Goal: Navigation & Orientation: Find specific page/section

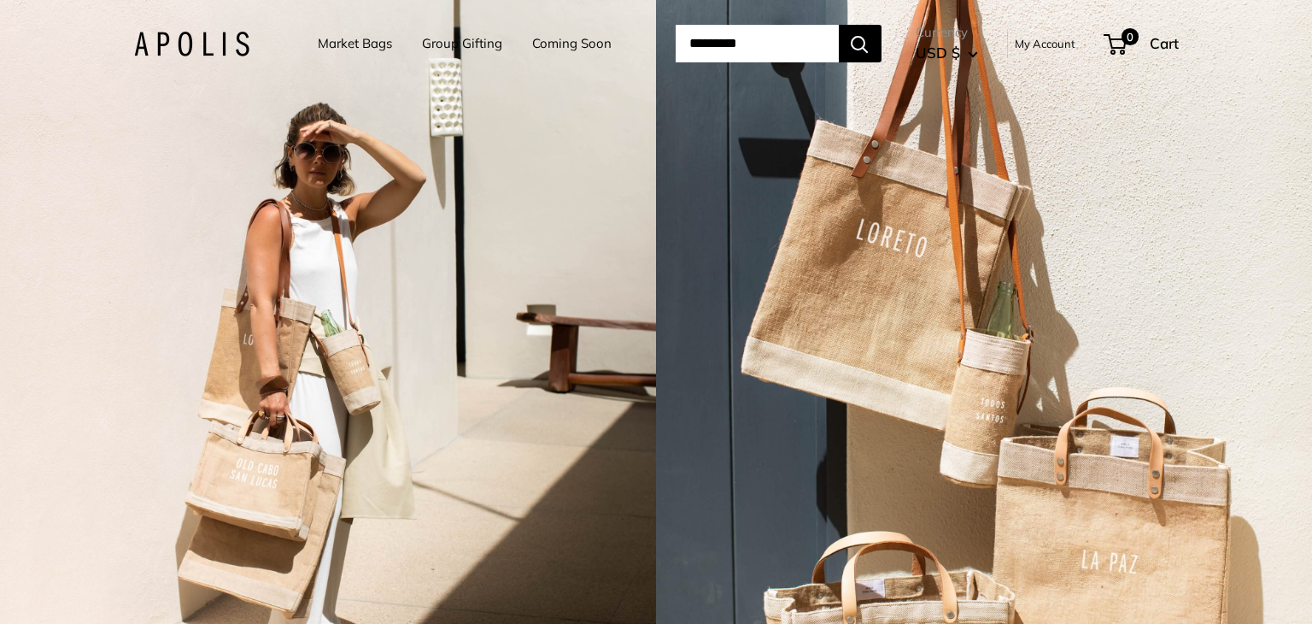
click at [199, 42] on img at bounding box center [191, 44] width 115 height 25
click at [457, 45] on link "Group Gifting" at bounding box center [462, 44] width 80 height 24
click at [541, 55] on link "Coming Soon" at bounding box center [571, 44] width 79 height 24
